Goal: Task Accomplishment & Management: Manage account settings

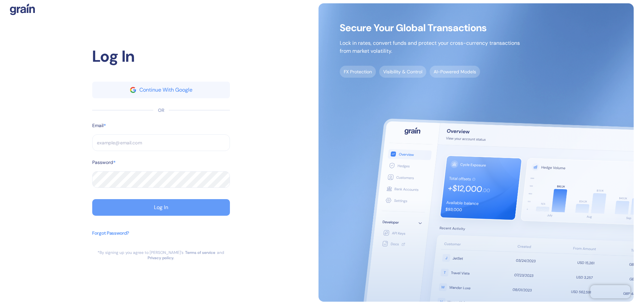
type input "[EMAIL_ADDRESS][DOMAIN_NAME]"
click at [136, 213] on button "Log In" at bounding box center [161, 207] width 138 height 17
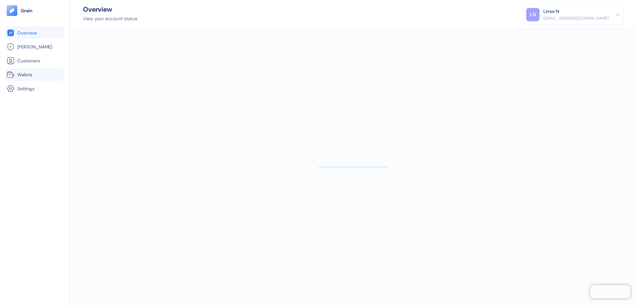
click at [16, 74] on link "Wallets" at bounding box center [35, 75] width 56 height 8
click at [119, 82] on span ". 62" at bounding box center [119, 83] width 7 height 5
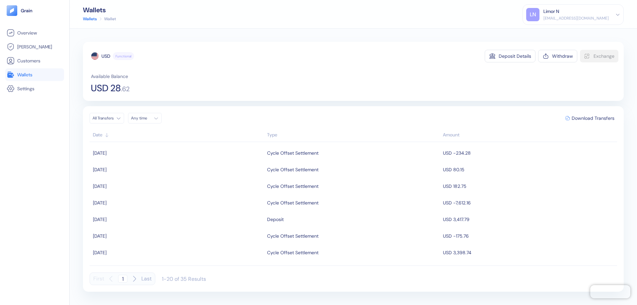
click at [559, 11] on div "Limor N" at bounding box center [552, 11] width 16 height 7
click at [553, 35] on div "Sign Out" at bounding box center [544, 33] width 18 height 7
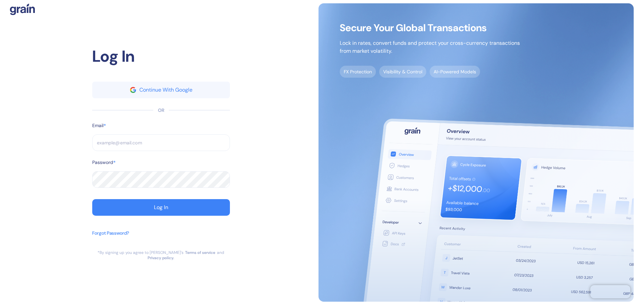
type input "[EMAIL_ADDRESS][DOMAIN_NAME]"
click at [130, 141] on input "[EMAIL_ADDRESS][DOMAIN_NAME]" at bounding box center [161, 142] width 138 height 17
type input "[EMAIL_ADDRESS][DOMAIN_NAME]"
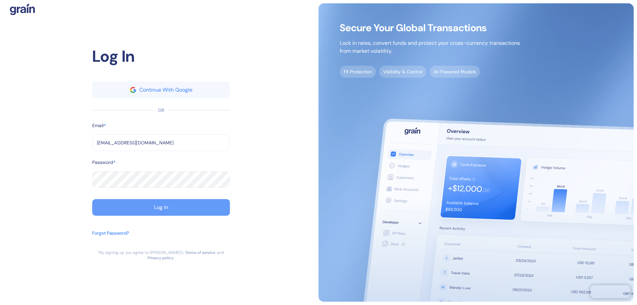
click at [159, 209] on div "Log In" at bounding box center [161, 207] width 14 height 5
